Goal: Find specific page/section

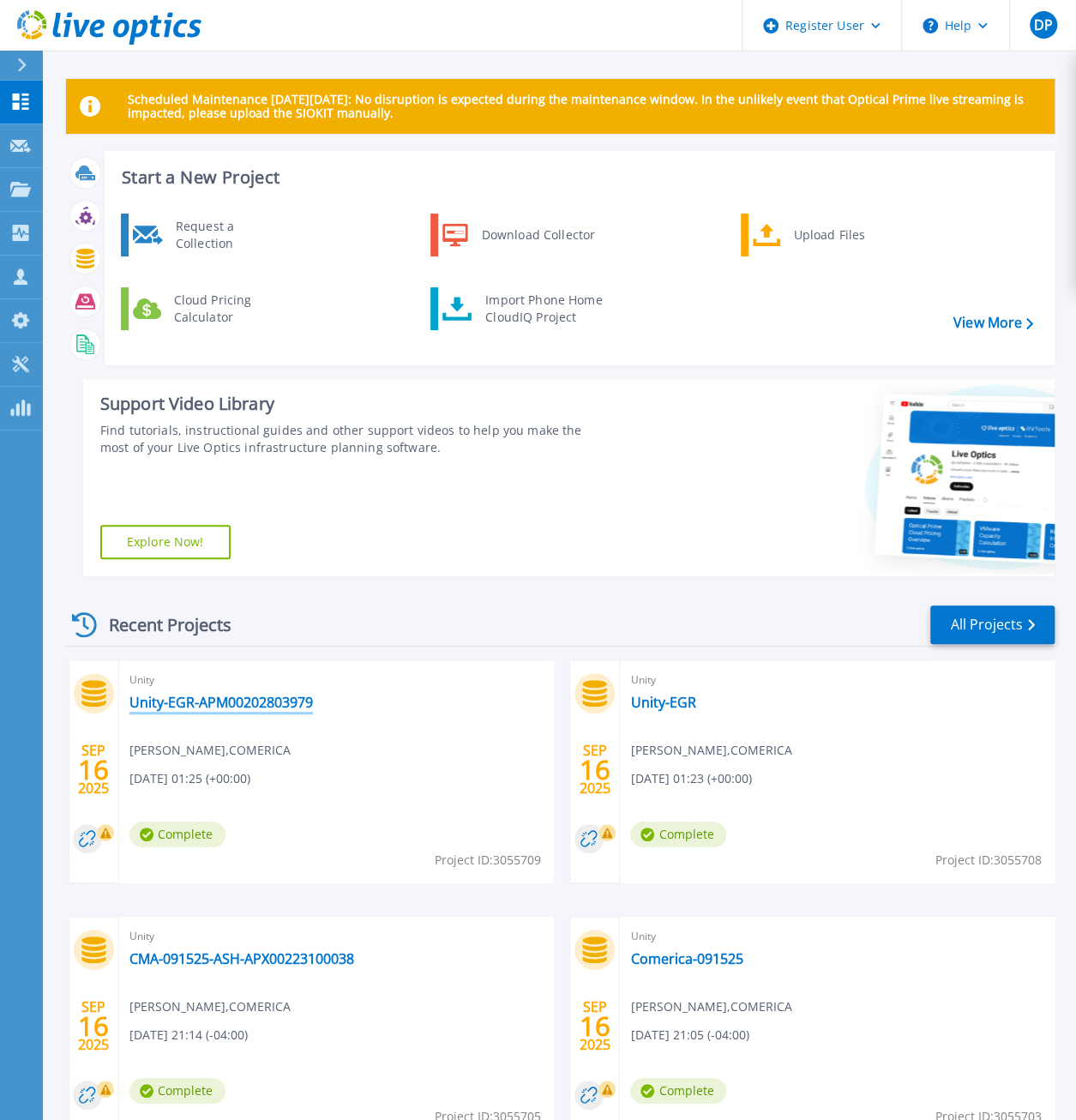
click at [237, 702] on link "Unity-EGR-APM00202803979" at bounding box center [222, 702] width 183 height 17
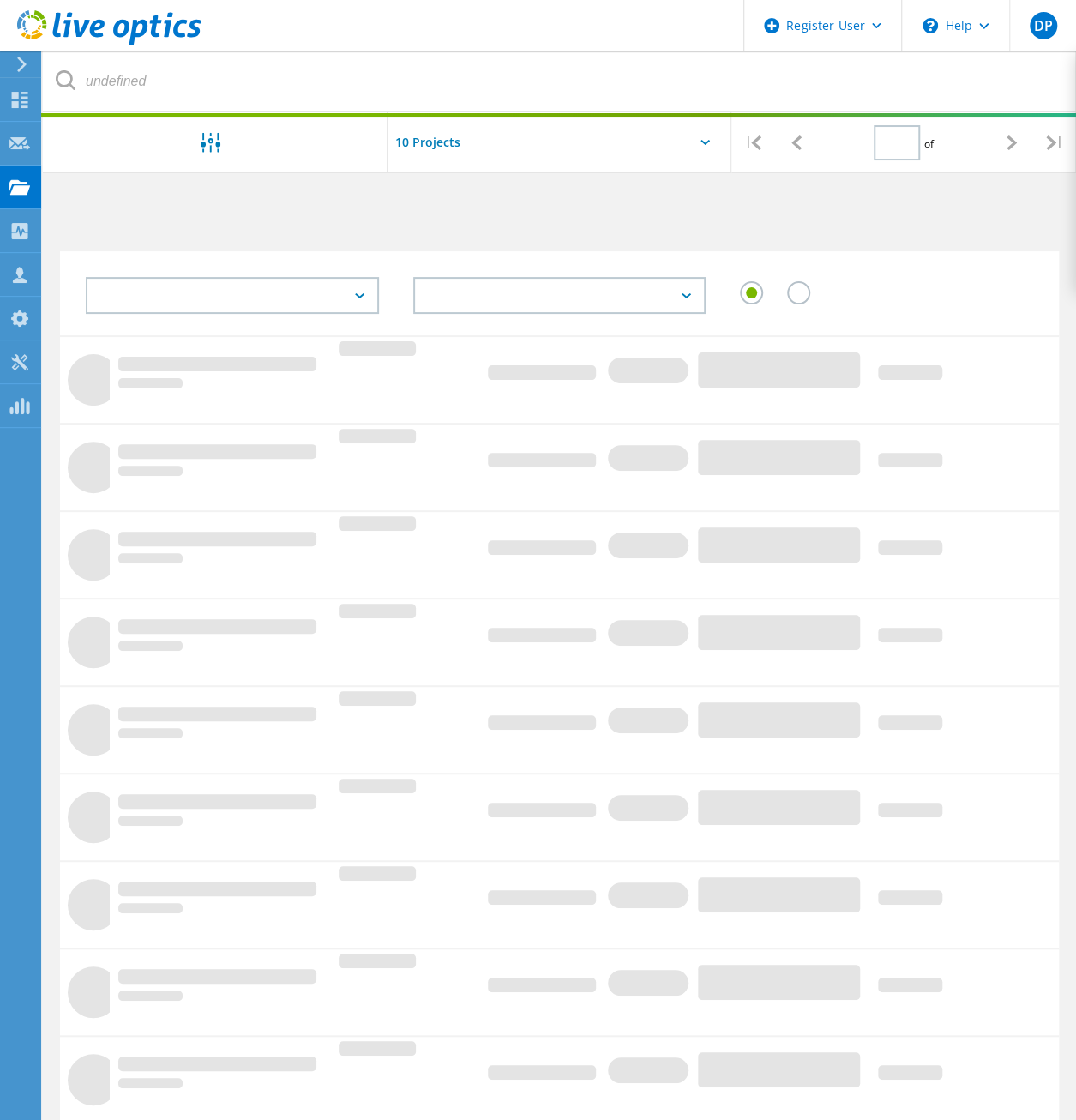
type input "1"
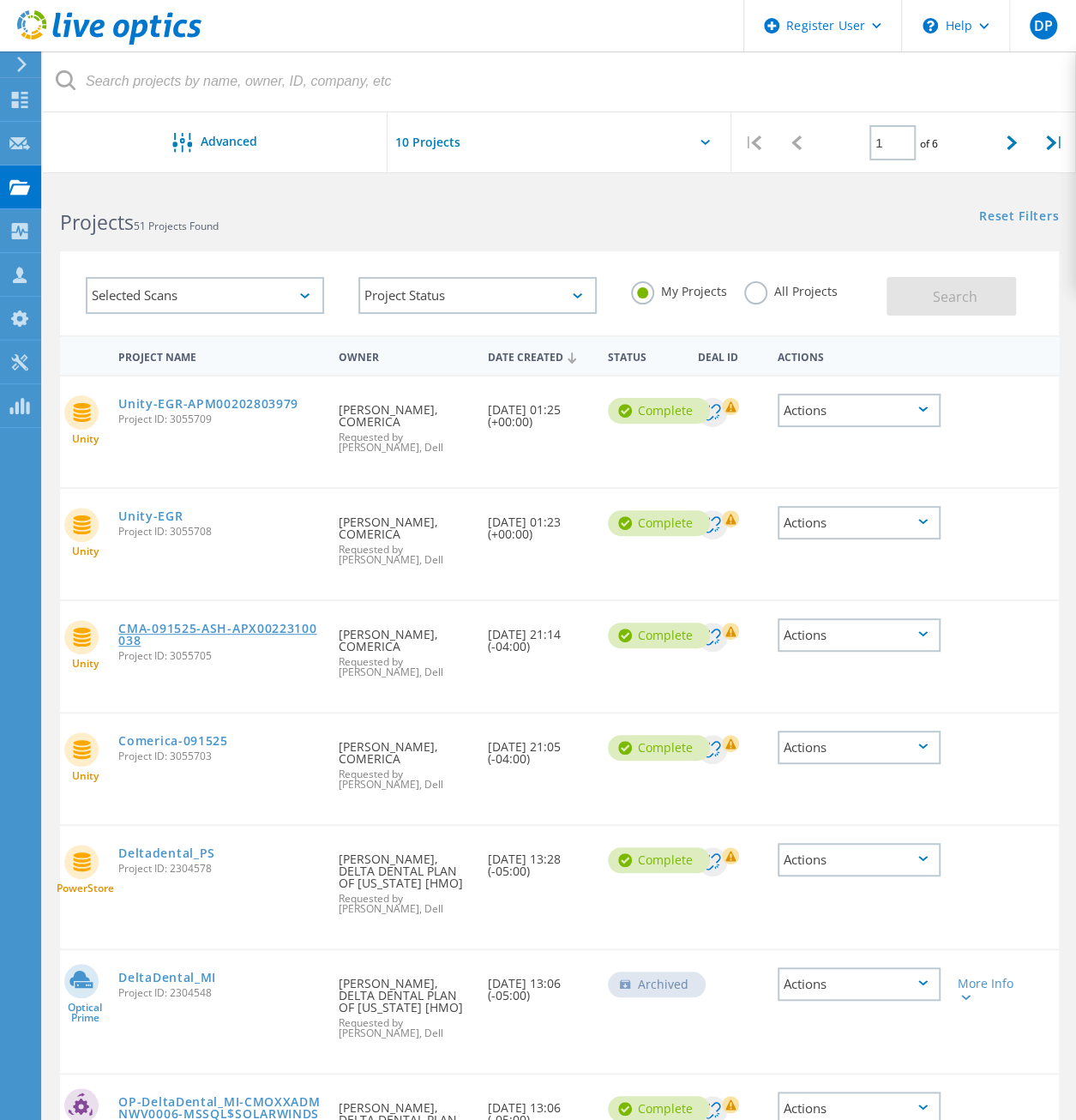
click at [270, 629] on link "CMA-091525-ASH-APX00223100038" at bounding box center [219, 635] width 202 height 24
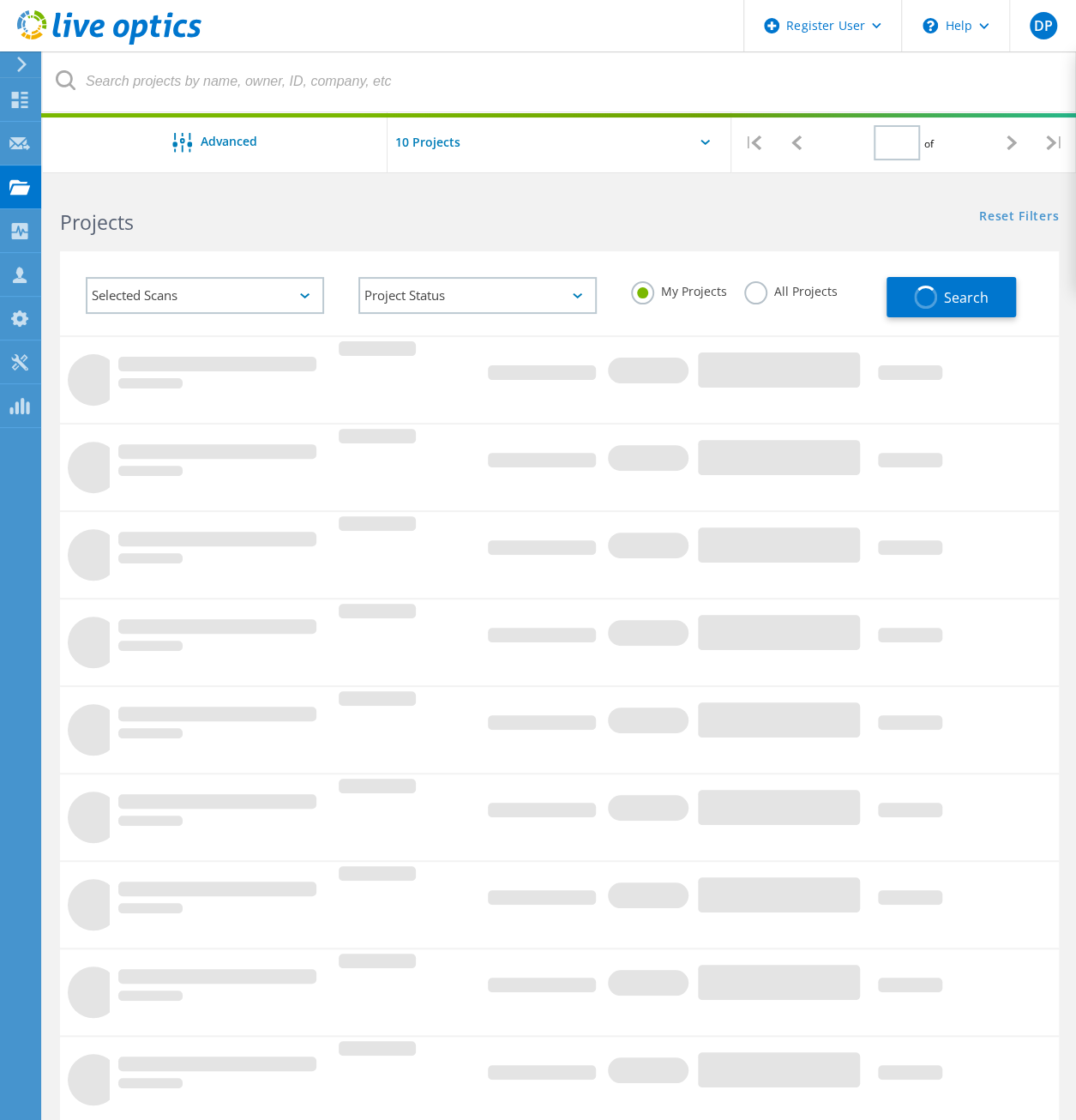
type input "1"
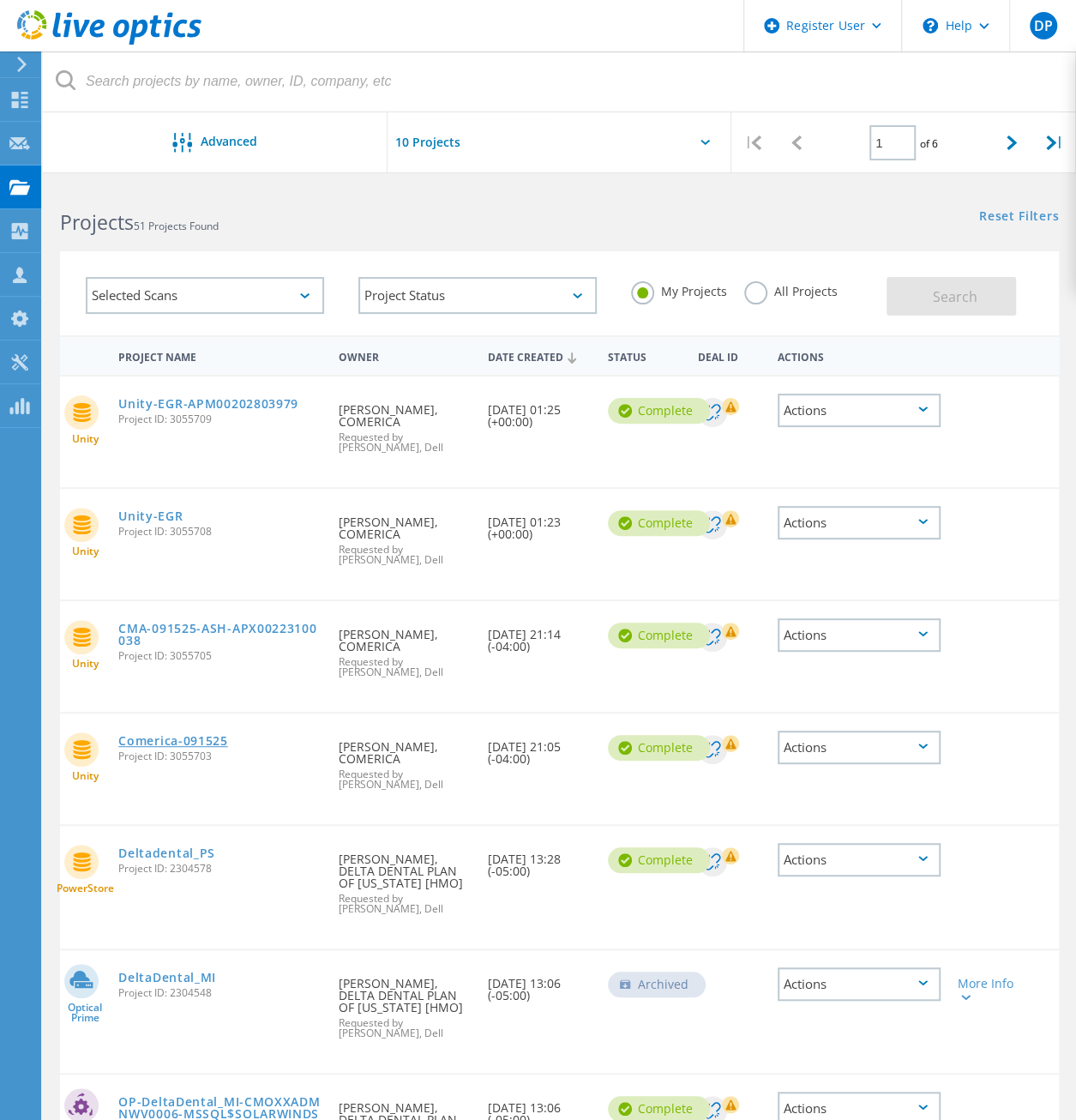
click at [177, 742] on link "Comerica-091525" at bounding box center [173, 741] width 109 height 12
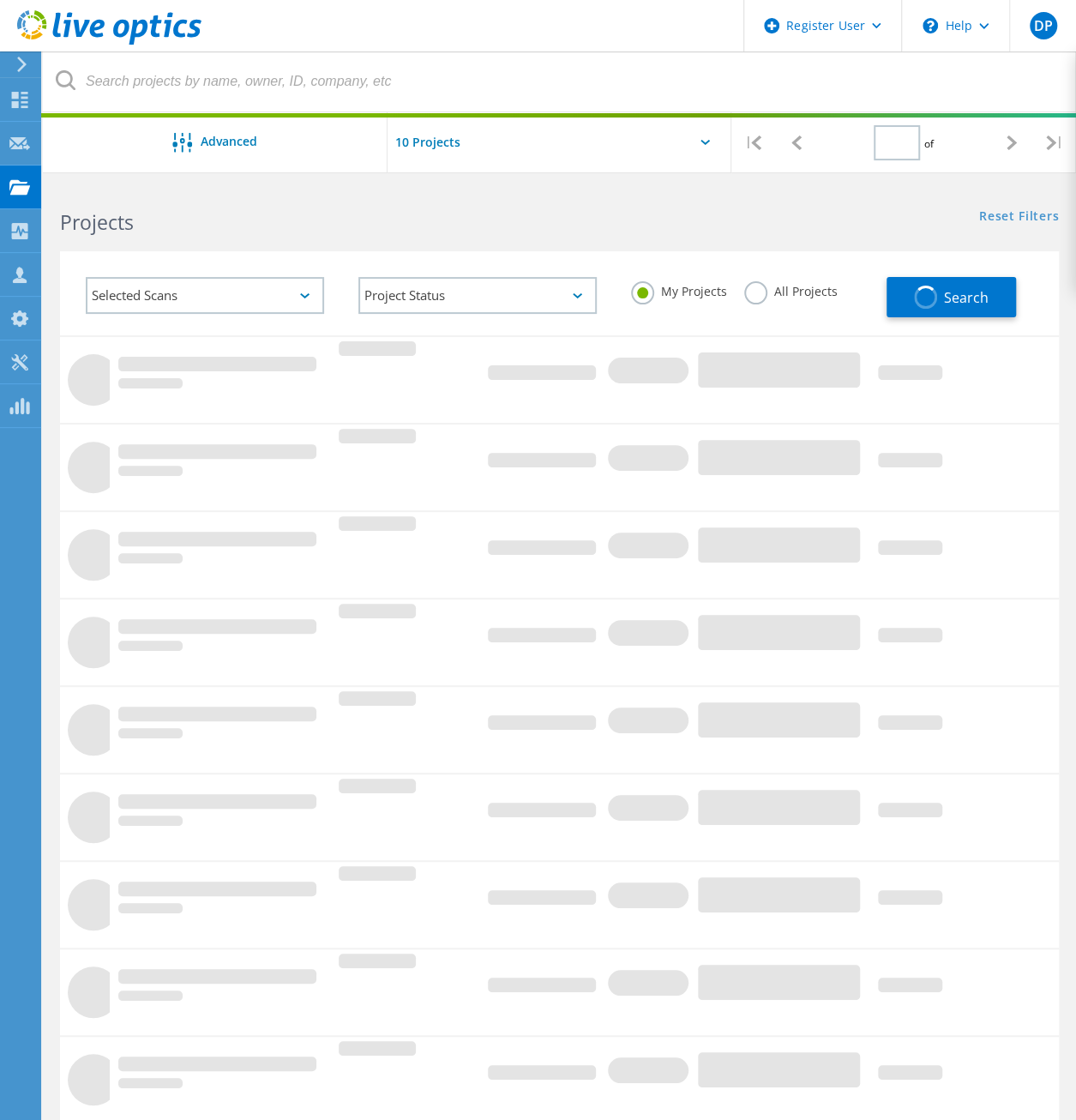
type input "1"
